Goal: Transaction & Acquisition: Download file/media

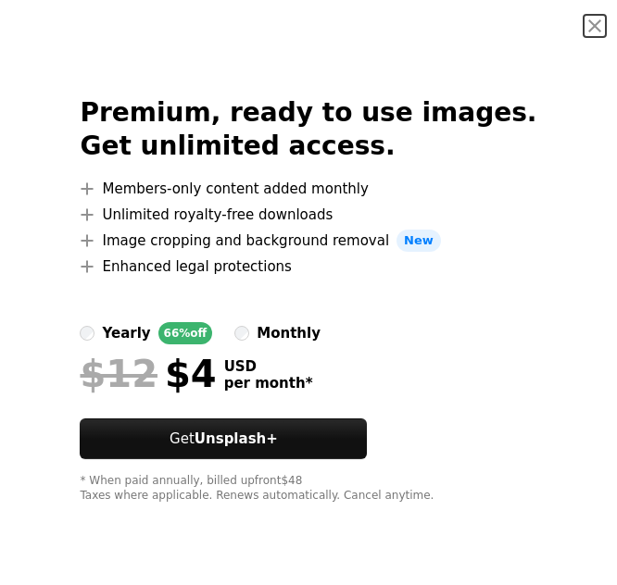
scroll to position [8357, 0]
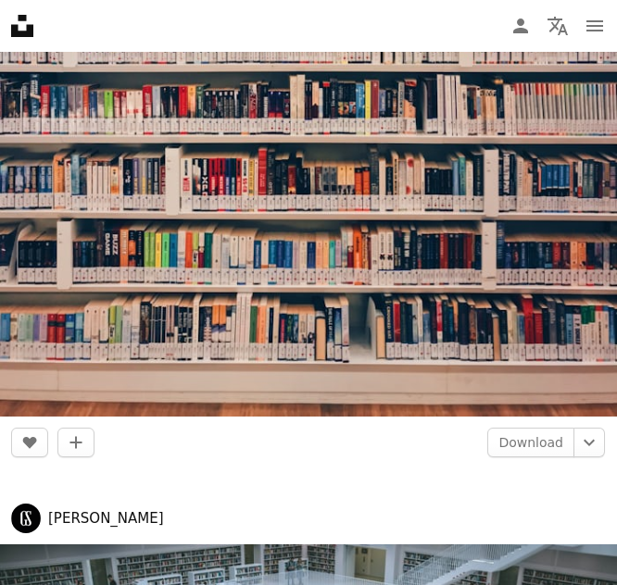
scroll to position [12366, 0]
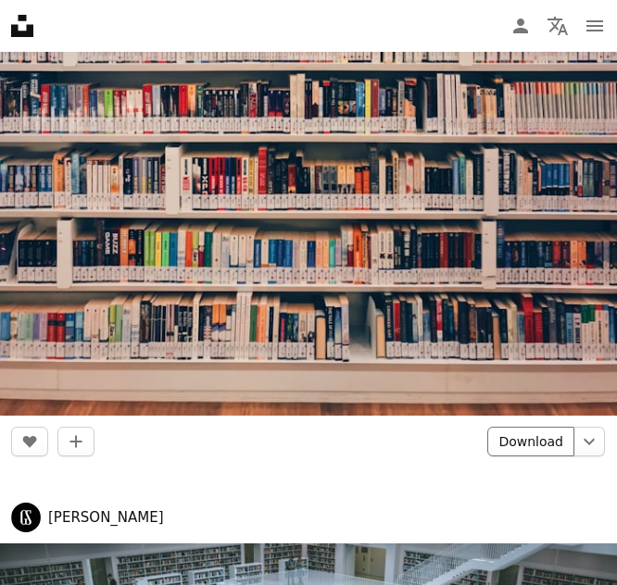
click at [520, 440] on link "Download" at bounding box center [530, 442] width 87 height 30
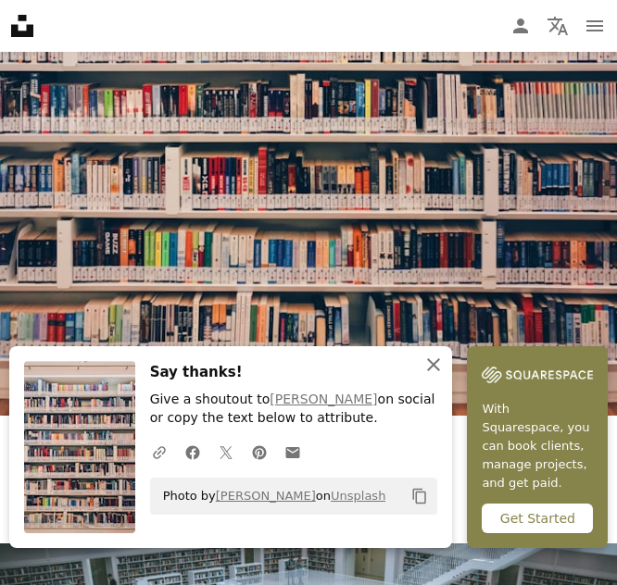
click at [434, 370] on icon "An X shape" at bounding box center [433, 365] width 22 height 22
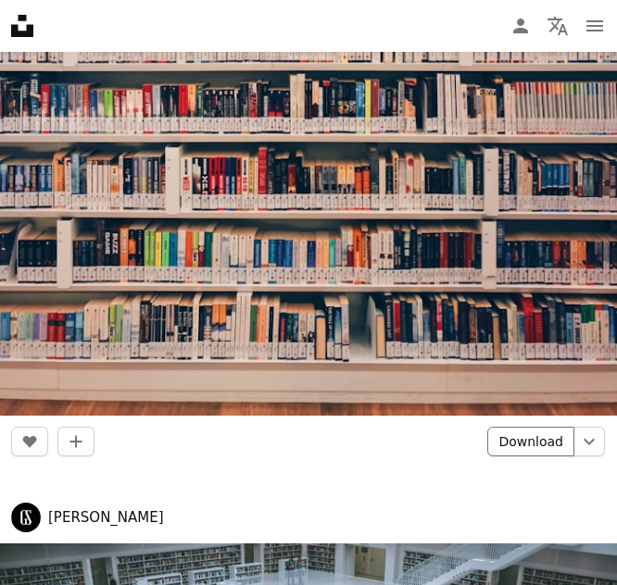
click at [526, 440] on link "Download" at bounding box center [530, 442] width 87 height 30
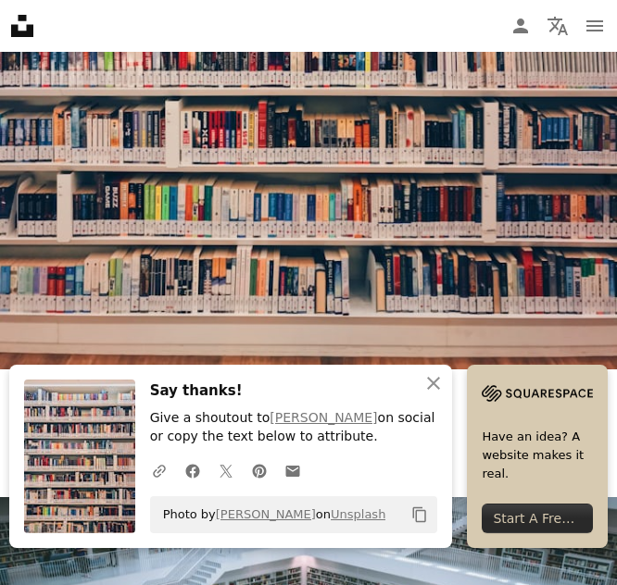
scroll to position [12419, 0]
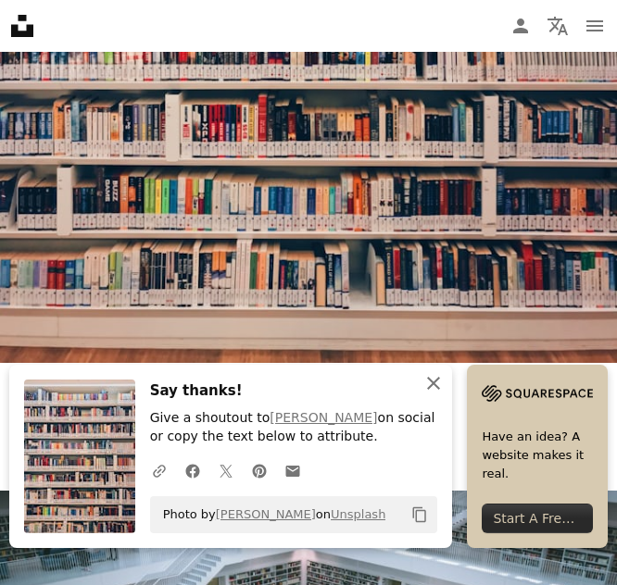
click at [430, 381] on icon "button" at bounding box center [433, 383] width 13 height 13
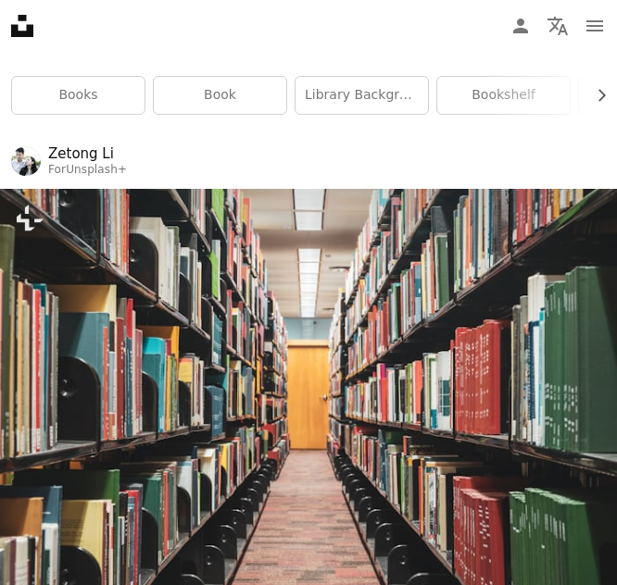
scroll to position [0, 0]
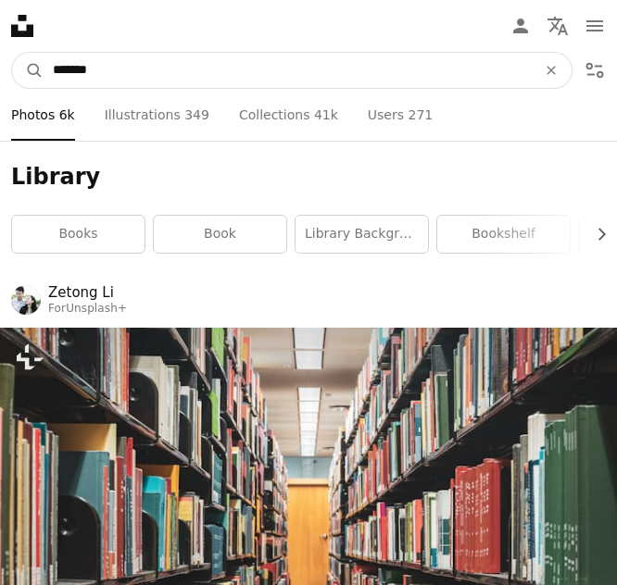
click at [229, 63] on input "*******" at bounding box center [287, 70] width 487 height 35
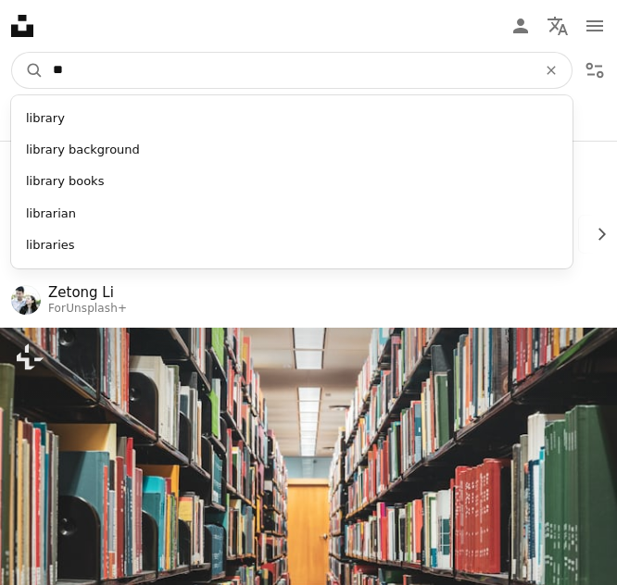
type input "*"
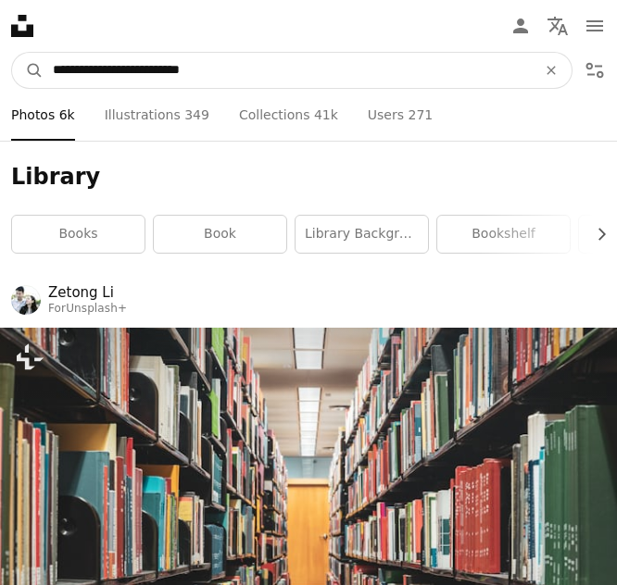
type input "**********"
click at [12, 53] on button "A magnifying glass" at bounding box center [27, 70] width 31 height 35
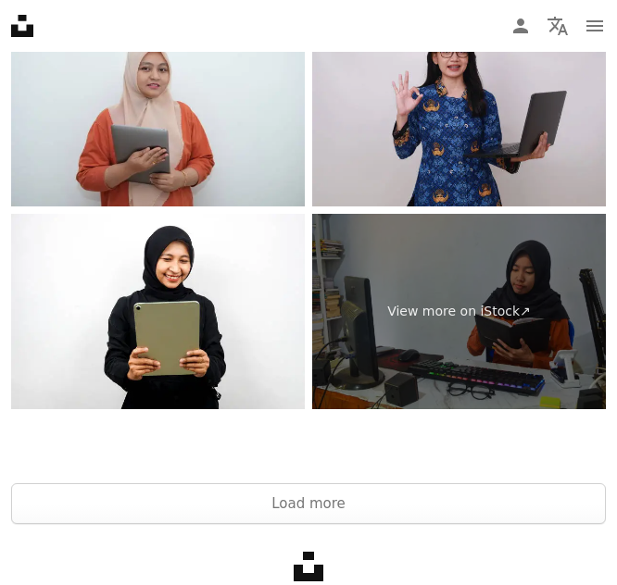
scroll to position [15045, 0]
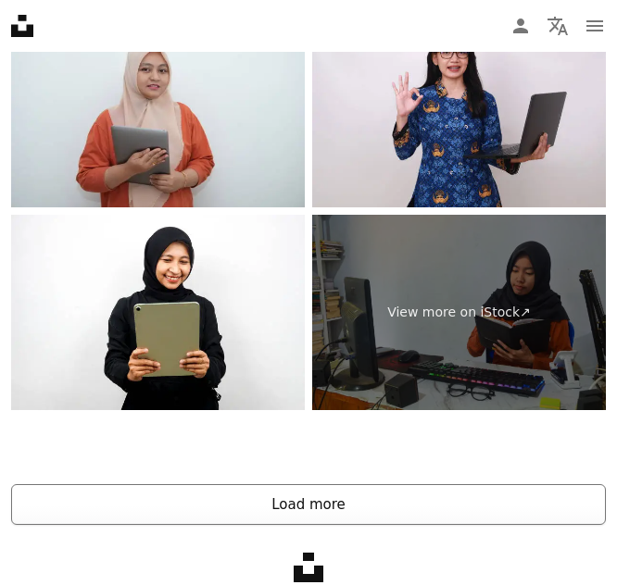
click at [404, 498] on button "Load more" at bounding box center [308, 504] width 595 height 41
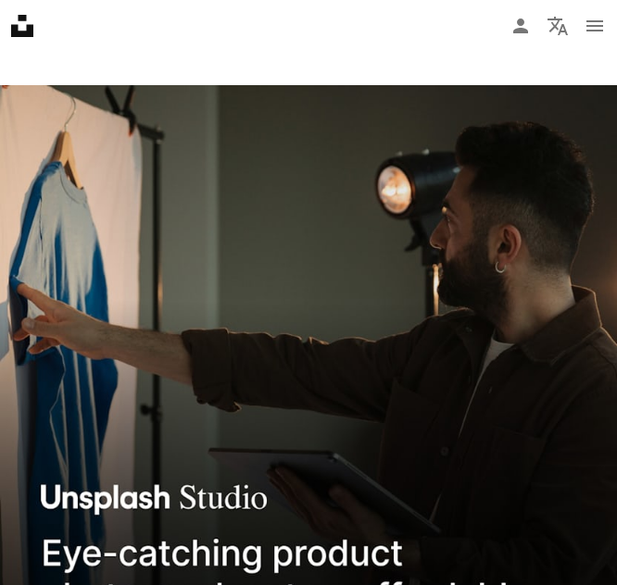
scroll to position [0, 0]
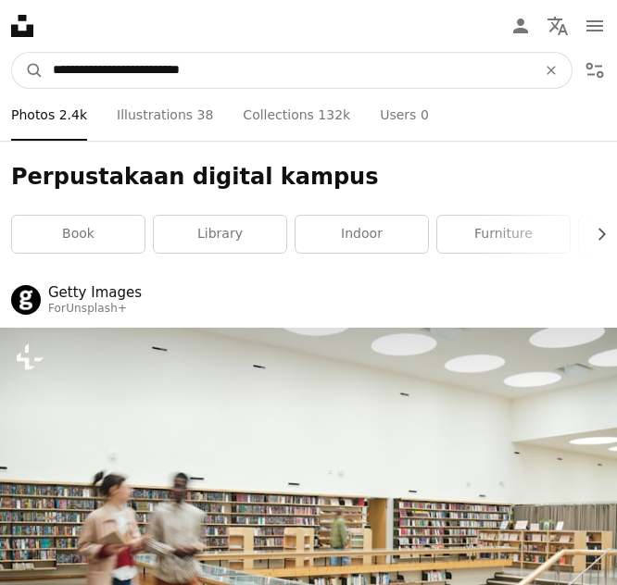
click at [170, 79] on input "**********" at bounding box center [287, 70] width 487 height 35
type input "**********"
click at [12, 53] on button "A magnifying glass" at bounding box center [27, 70] width 31 height 35
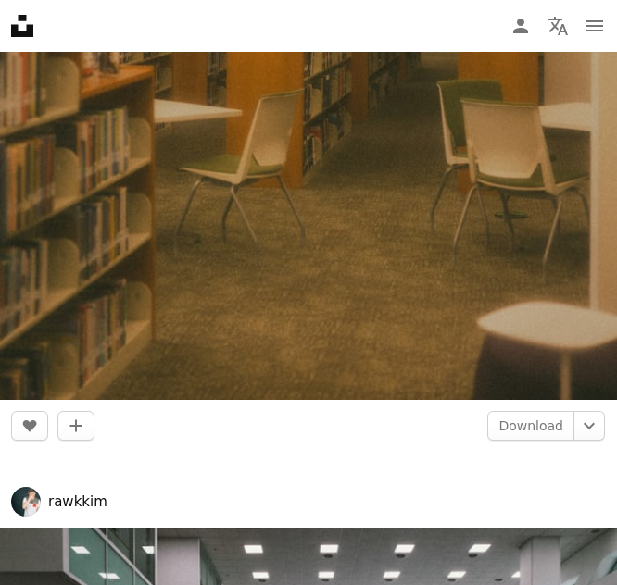
scroll to position [6564, 0]
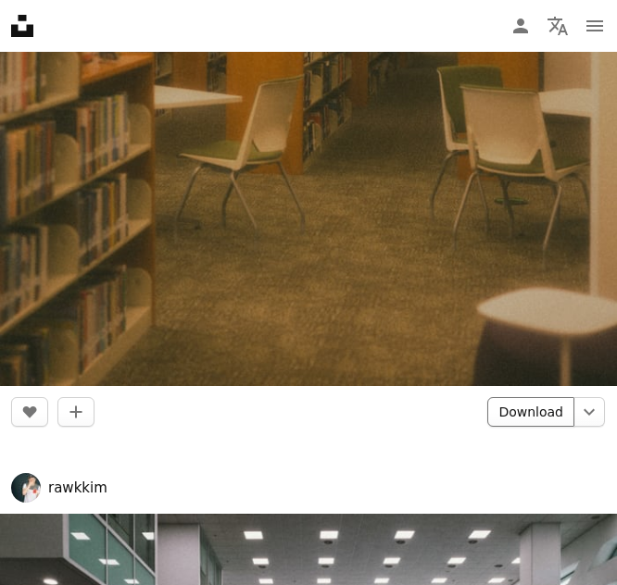
click at [546, 413] on link "Download" at bounding box center [530, 412] width 87 height 30
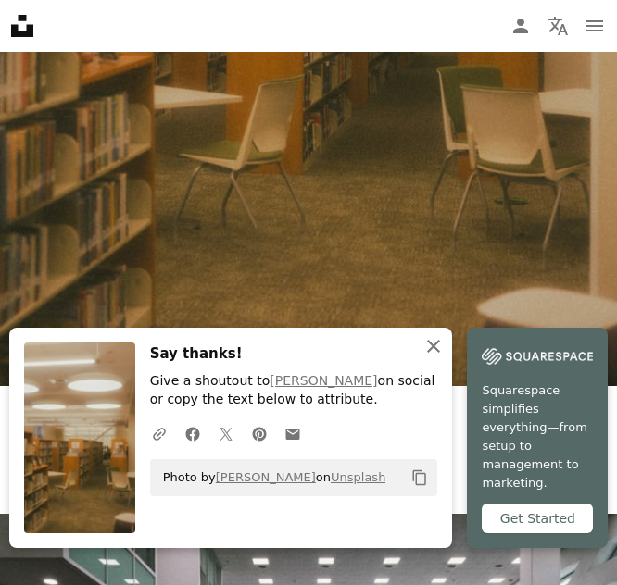
click at [415, 360] on button "An X shape Close" at bounding box center [433, 346] width 37 height 37
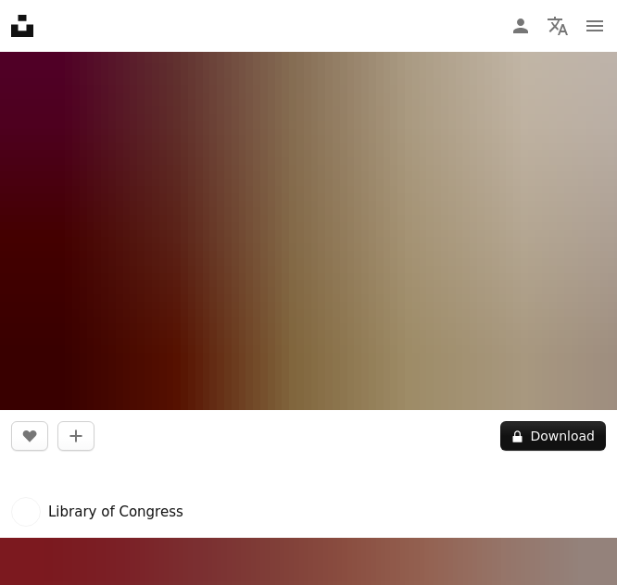
scroll to position [11604, 0]
